Goal: Task Accomplishment & Management: Use online tool/utility

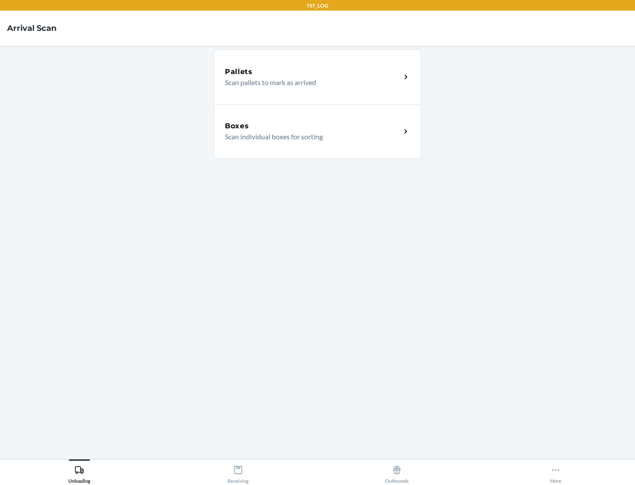
click at [313, 126] on div "Boxes" at bounding box center [313, 126] width 176 height 11
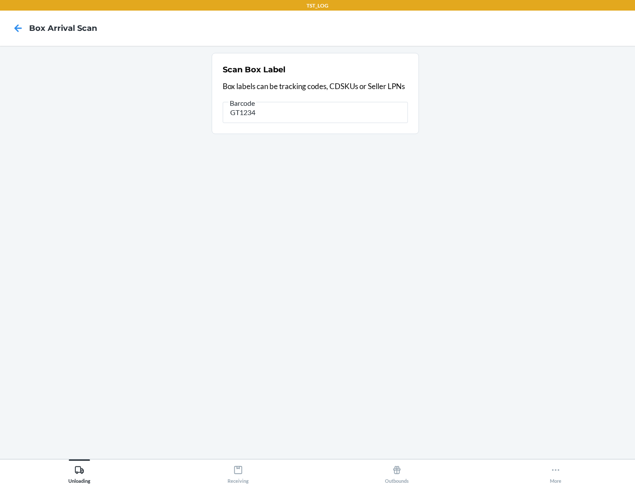
type input "GT1234"
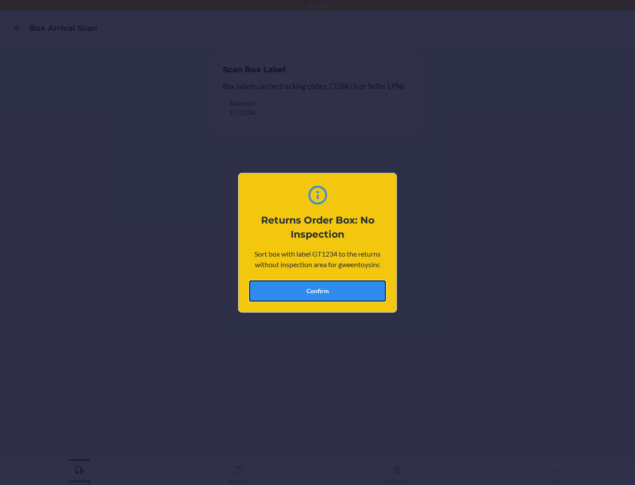
click at [318, 291] on button "Confirm" at bounding box center [317, 291] width 137 height 21
